Goal: Use online tool/utility: Utilize a website feature to perform a specific function

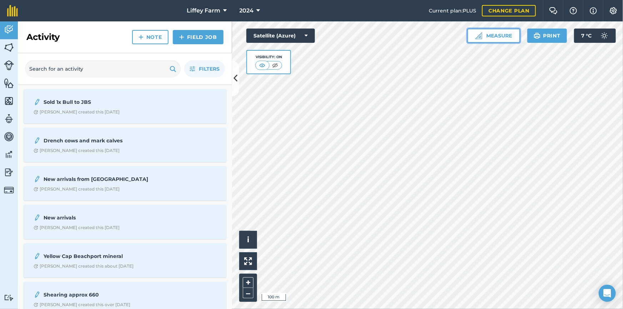
click at [493, 35] on button "Measure" at bounding box center [493, 36] width 53 height 14
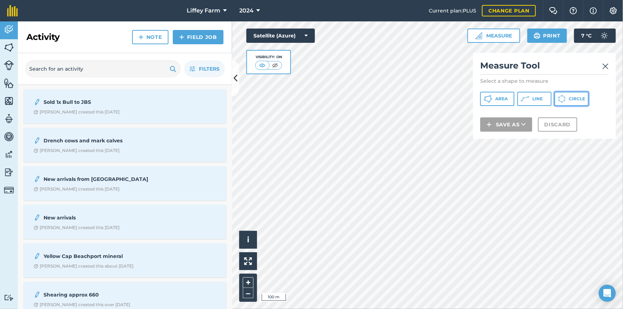
click at [571, 96] on span "Circle" at bounding box center [576, 99] width 16 height 6
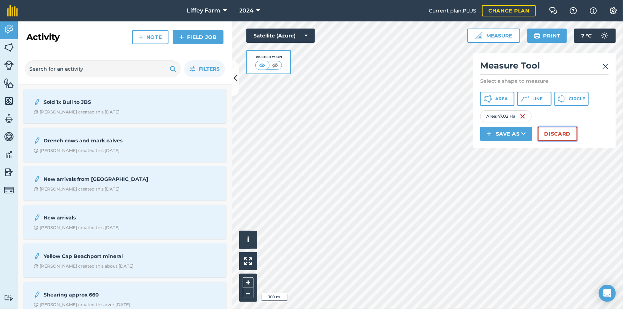
click at [553, 136] on button "Discard" at bounding box center [557, 134] width 39 height 14
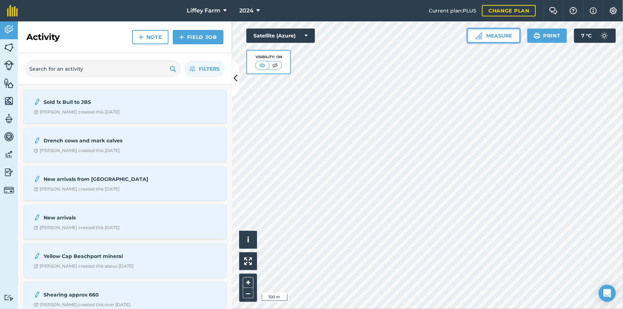
click at [487, 35] on button "Measure" at bounding box center [493, 36] width 53 height 14
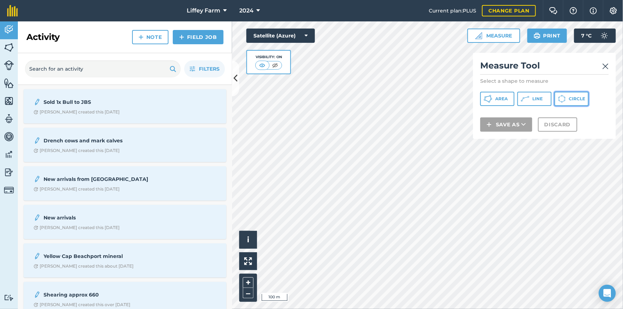
click at [569, 96] on span "Circle" at bounding box center [576, 99] width 16 height 6
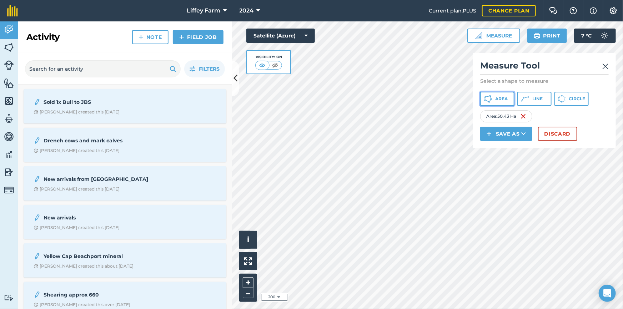
click at [503, 96] on span "Area" at bounding box center [501, 99] width 12 height 6
click at [603, 69] on img at bounding box center [605, 66] width 6 height 9
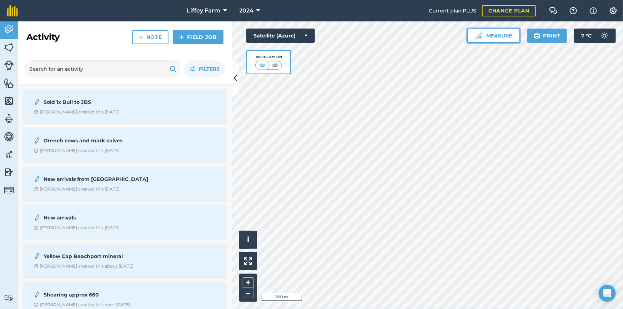
click at [499, 38] on button "Measure" at bounding box center [493, 36] width 53 height 14
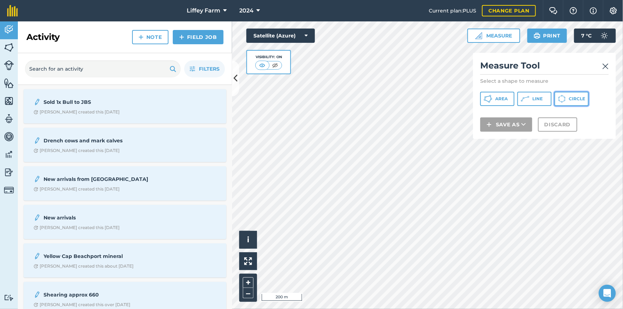
drag, startPoint x: 572, startPoint y: 98, endPoint x: 542, endPoint y: 93, distance: 30.0
click at [572, 96] on span "Circle" at bounding box center [576, 99] width 16 height 6
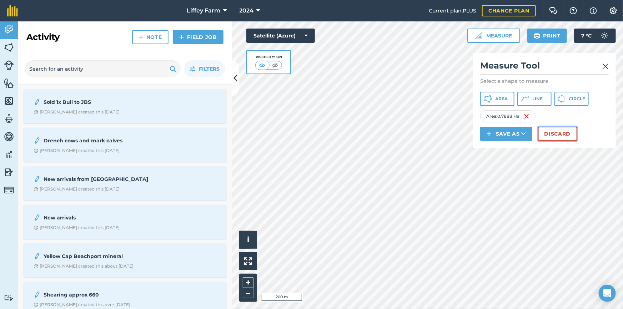
click at [568, 128] on button "Discard" at bounding box center [557, 134] width 39 height 14
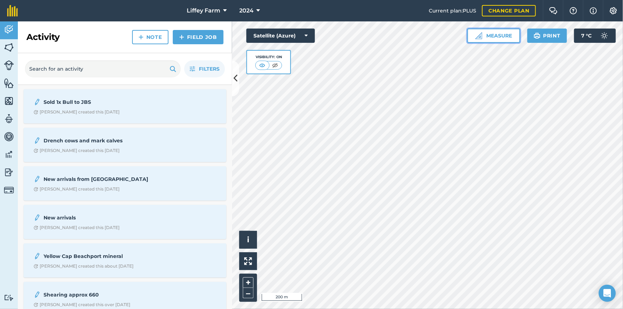
click at [513, 32] on button "Measure" at bounding box center [493, 36] width 53 height 14
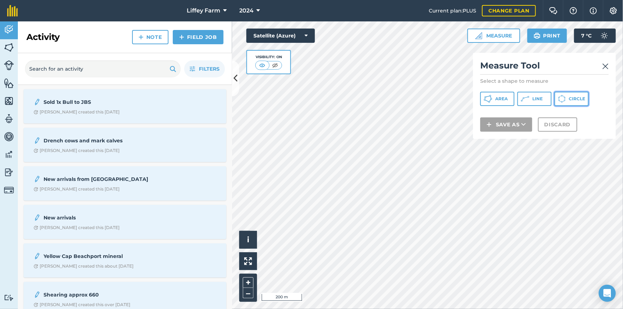
click at [566, 98] on icon at bounding box center [562, 99] width 8 height 8
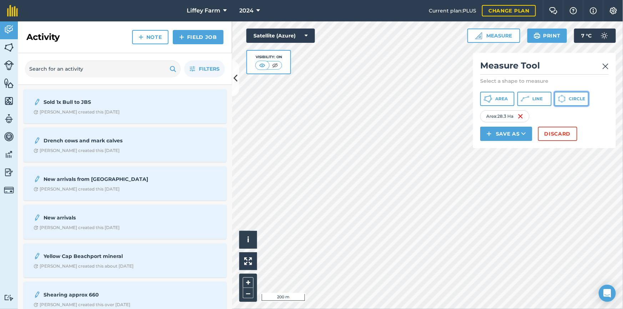
click at [568, 103] on button "Circle" at bounding box center [571, 99] width 34 height 14
click at [571, 99] on span "Circle" at bounding box center [576, 99] width 16 height 6
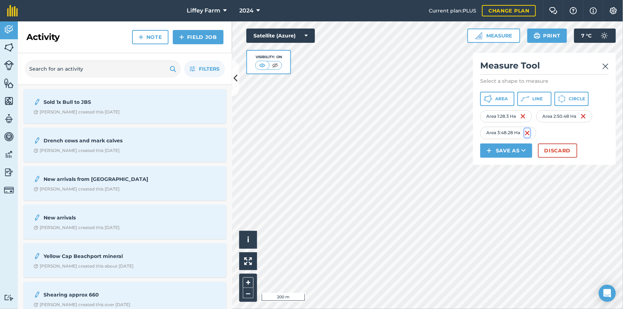
click at [530, 134] on img at bounding box center [527, 133] width 6 height 9
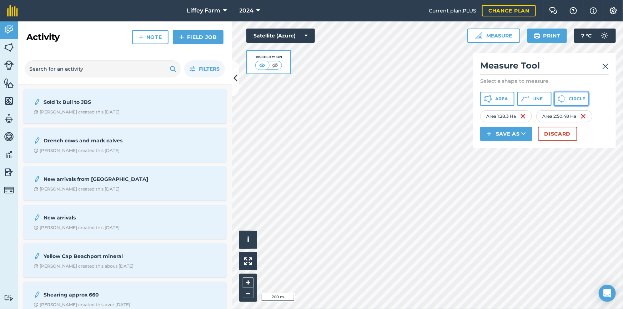
click at [575, 101] on span "Circle" at bounding box center [576, 99] width 16 height 6
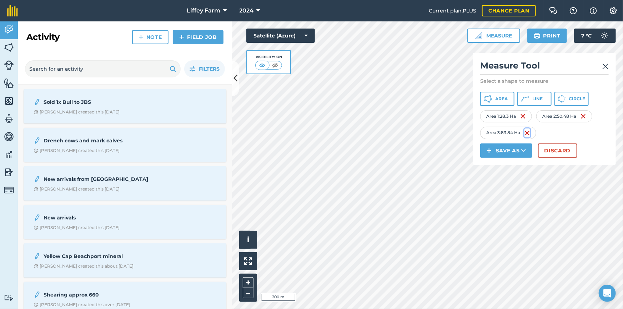
click at [527, 132] on img at bounding box center [527, 133] width 6 height 9
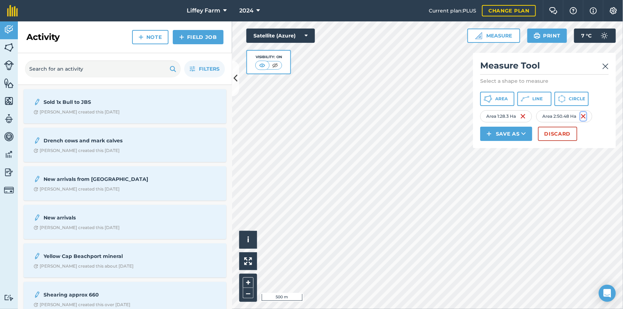
click at [588, 117] on div "Area 2 : 50.48 Ha" at bounding box center [564, 116] width 56 height 12
click at [586, 117] on img at bounding box center [583, 116] width 6 height 9
click at [521, 117] on img at bounding box center [520, 116] width 6 height 9
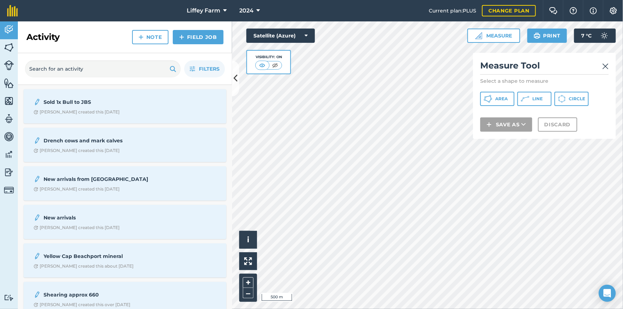
click at [604, 71] on link at bounding box center [605, 65] width 6 height 11
